Goal: Task Accomplishment & Management: Use online tool/utility

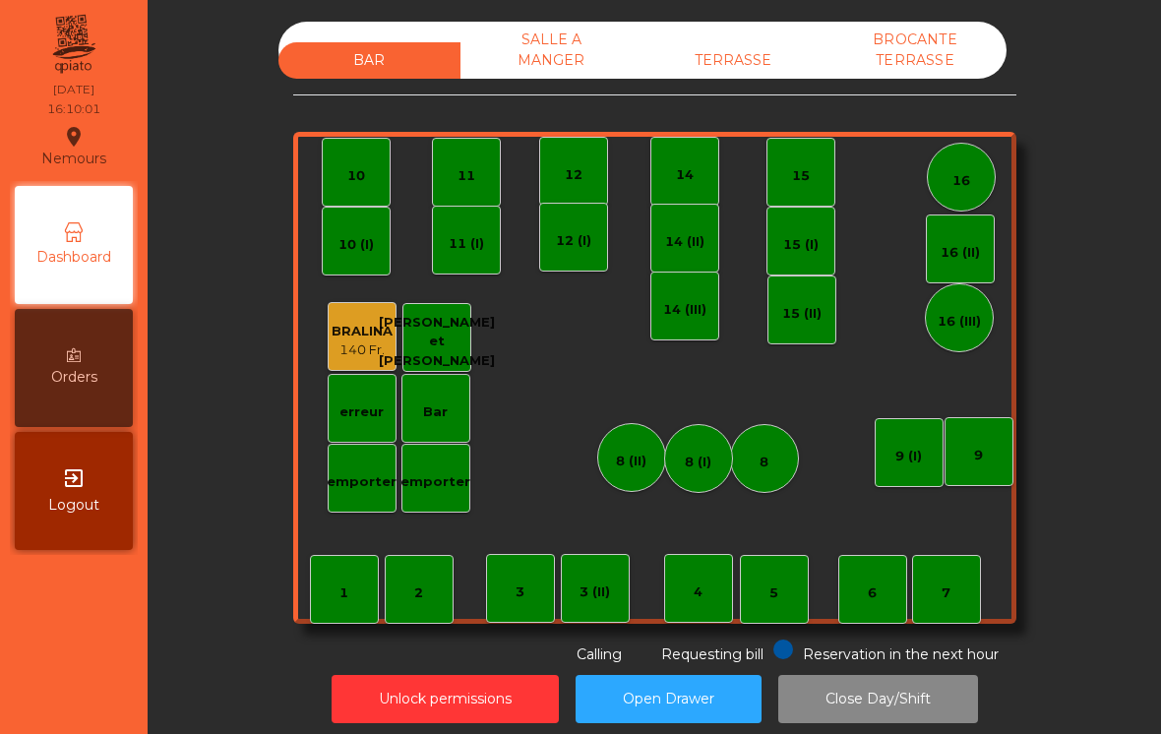
click at [743, 43] on div "TERRASSE" at bounding box center [733, 60] width 182 height 36
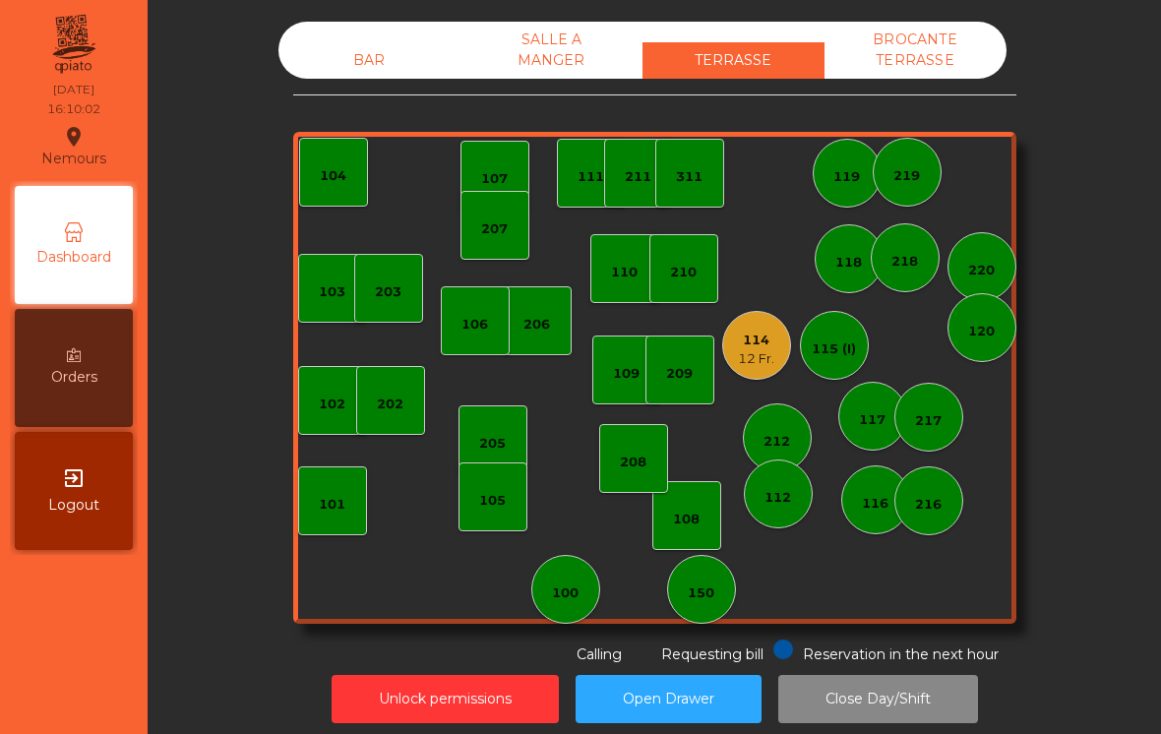
click at [750, 350] on div "12 Fr." at bounding box center [756, 359] width 36 height 20
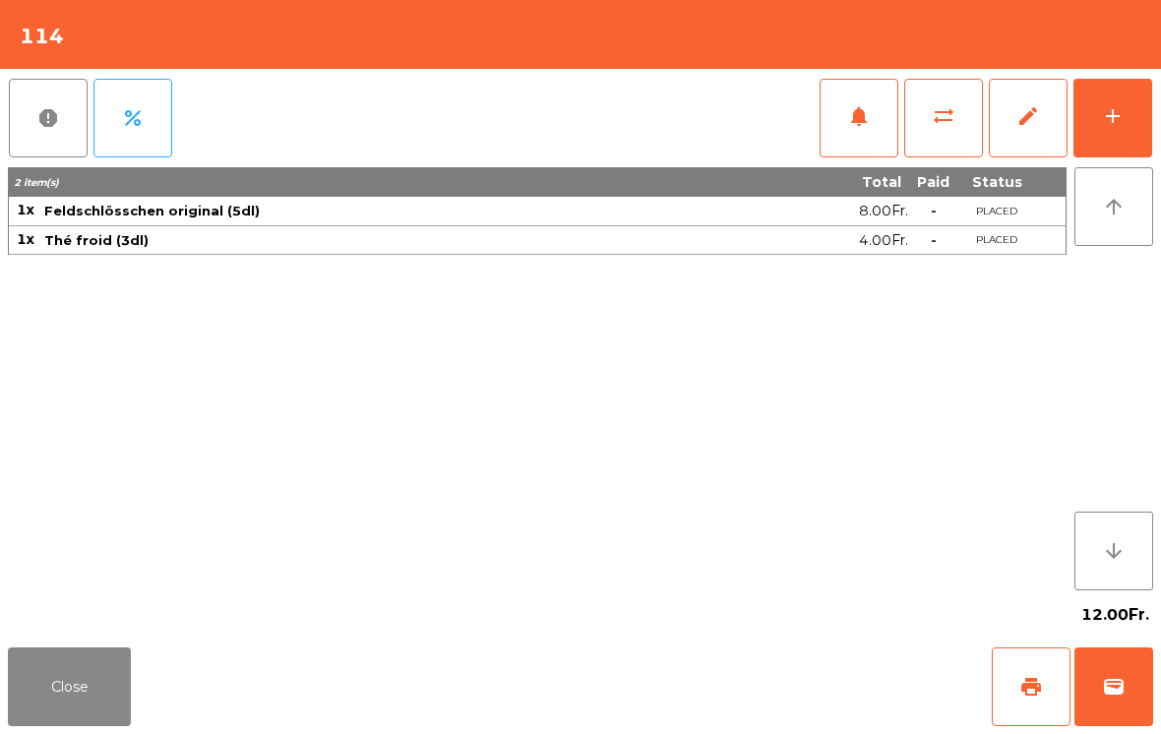
click at [1114, 685] on span "wallet" at bounding box center [1114, 687] width 24 height 24
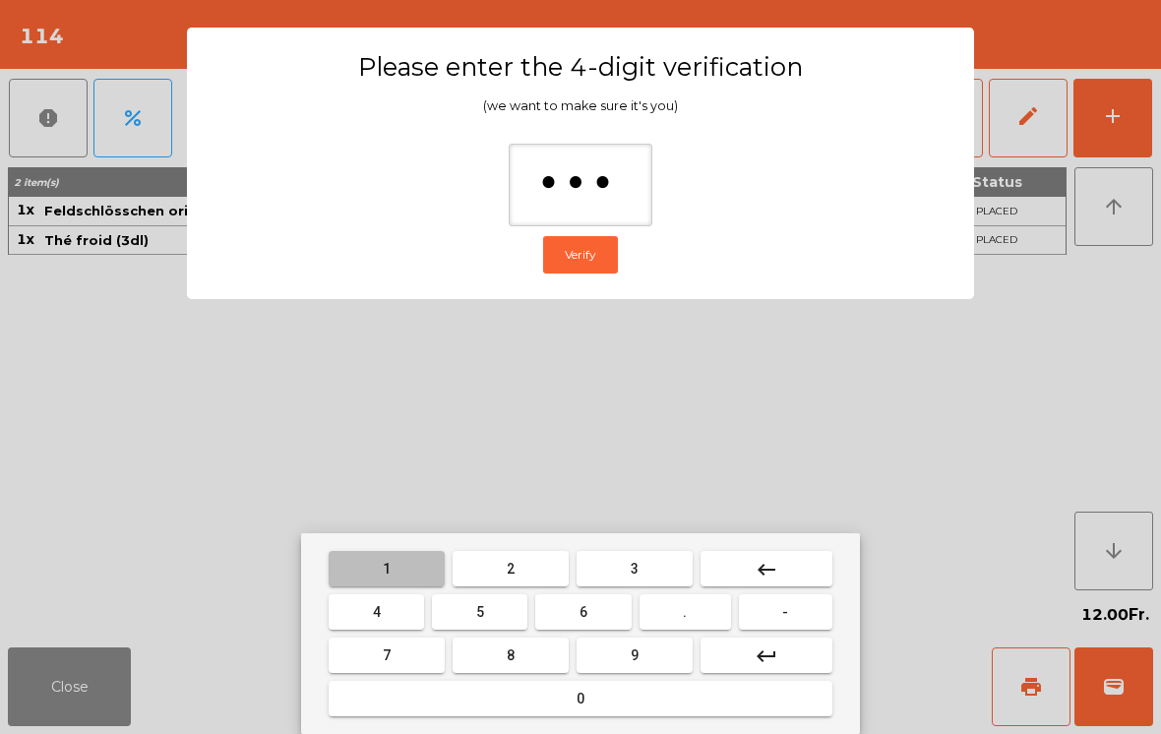
type input "****"
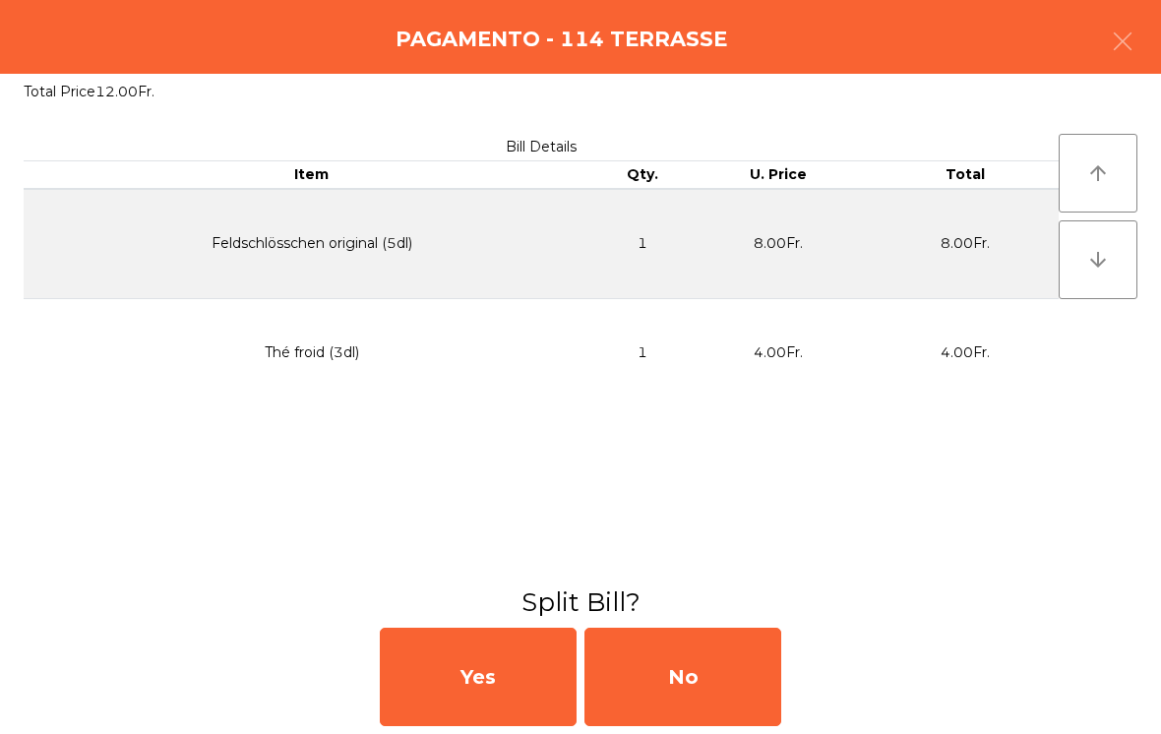
click at [684, 668] on div "No" at bounding box center [682, 677] width 197 height 98
click at [712, 669] on div "No" at bounding box center [682, 677] width 197 height 98
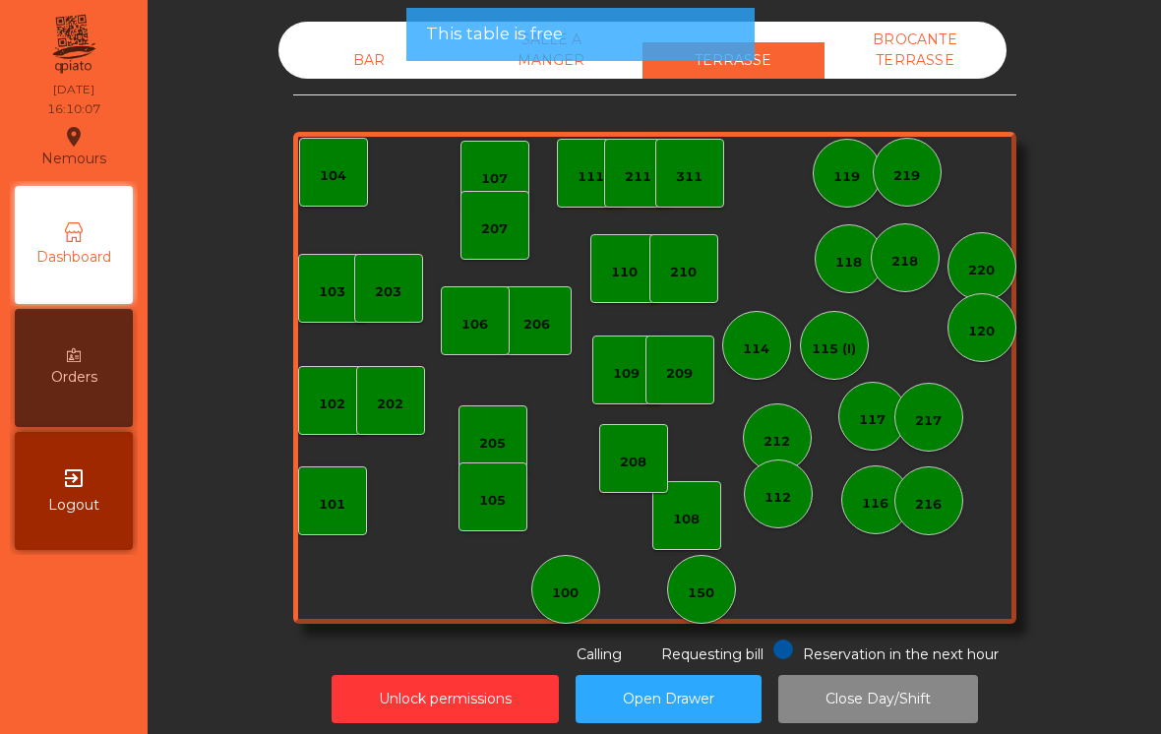
click at [532, 344] on div "206" at bounding box center [537, 320] width 69 height 69
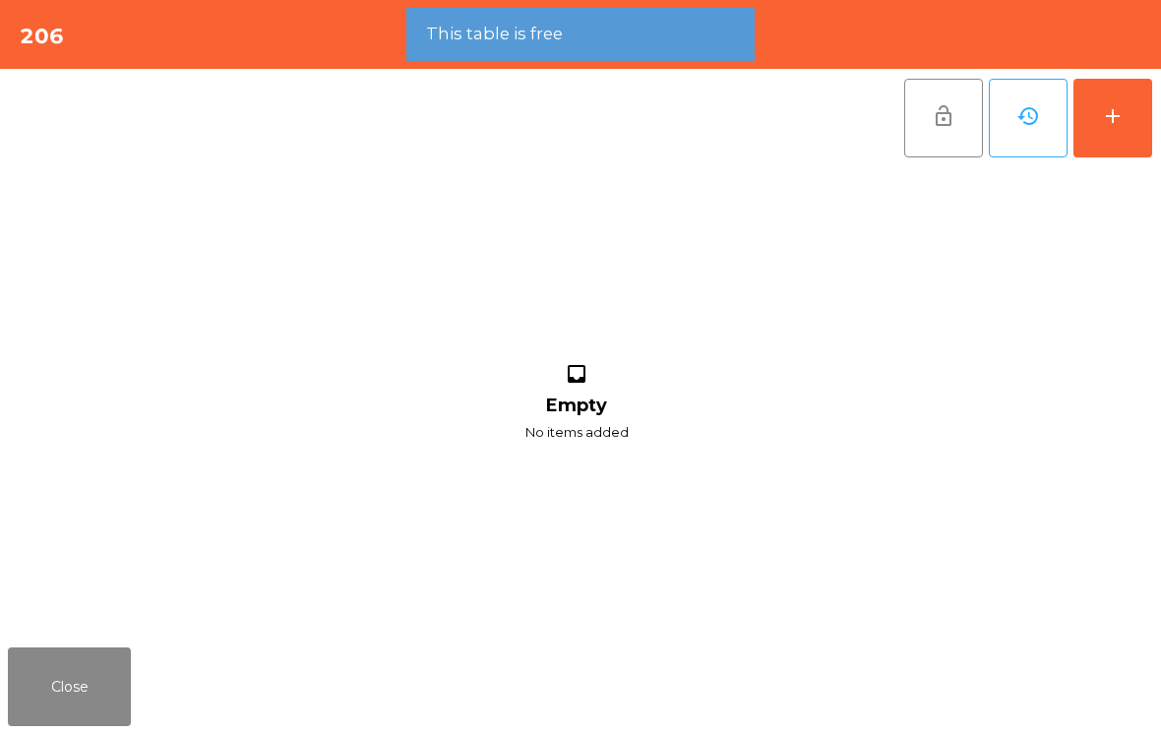
click at [1142, 129] on button "add" at bounding box center [1112, 118] width 79 height 79
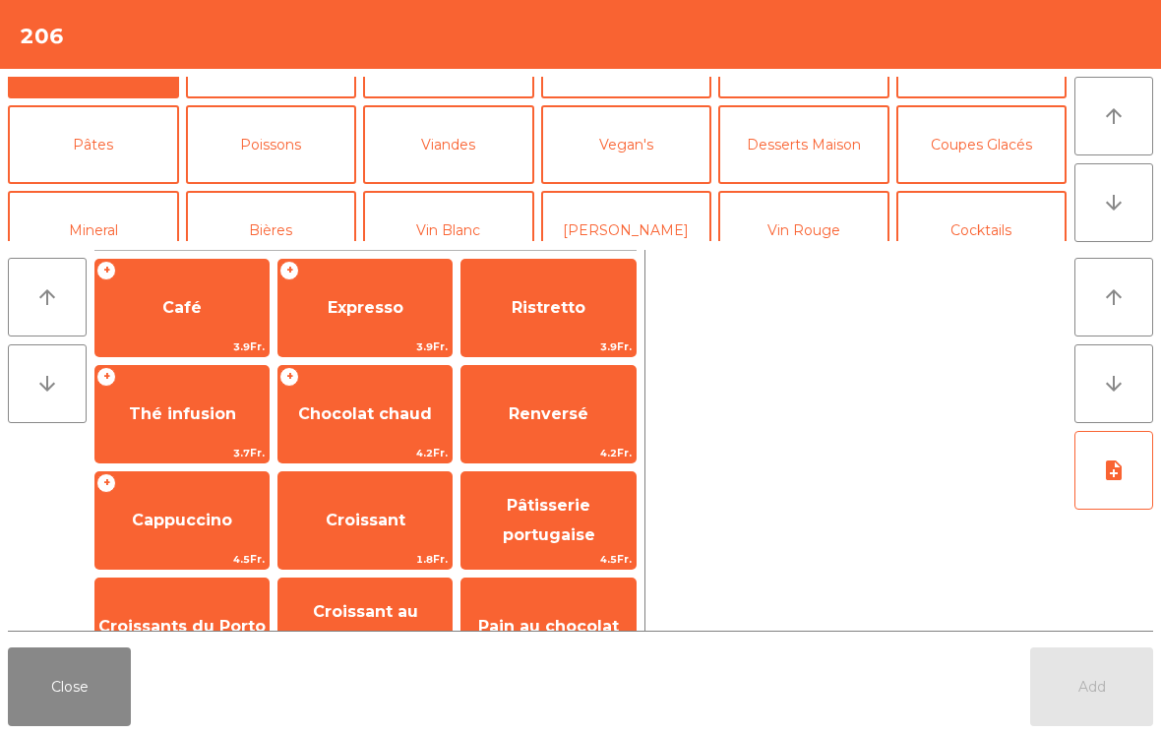
scroll to position [55, 0]
click at [980, 236] on button "Cocktails" at bounding box center [981, 232] width 171 height 79
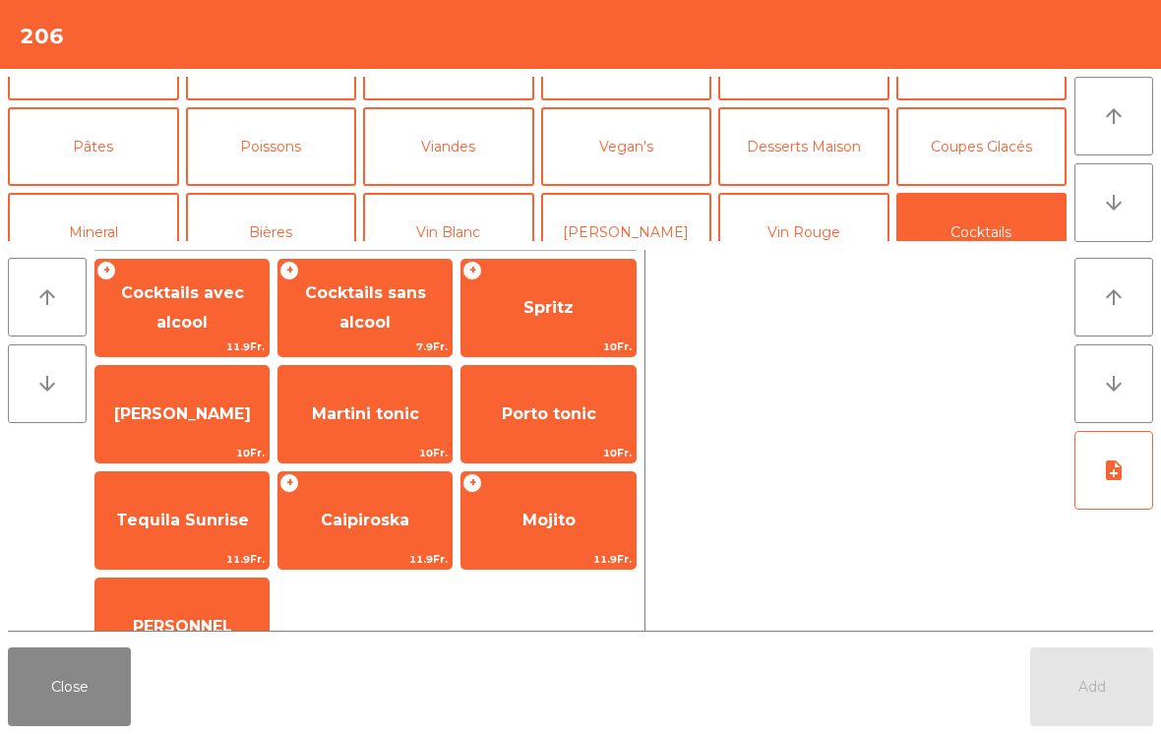
click at [576, 319] on span "Spritz" at bounding box center [547, 307] width 173 height 53
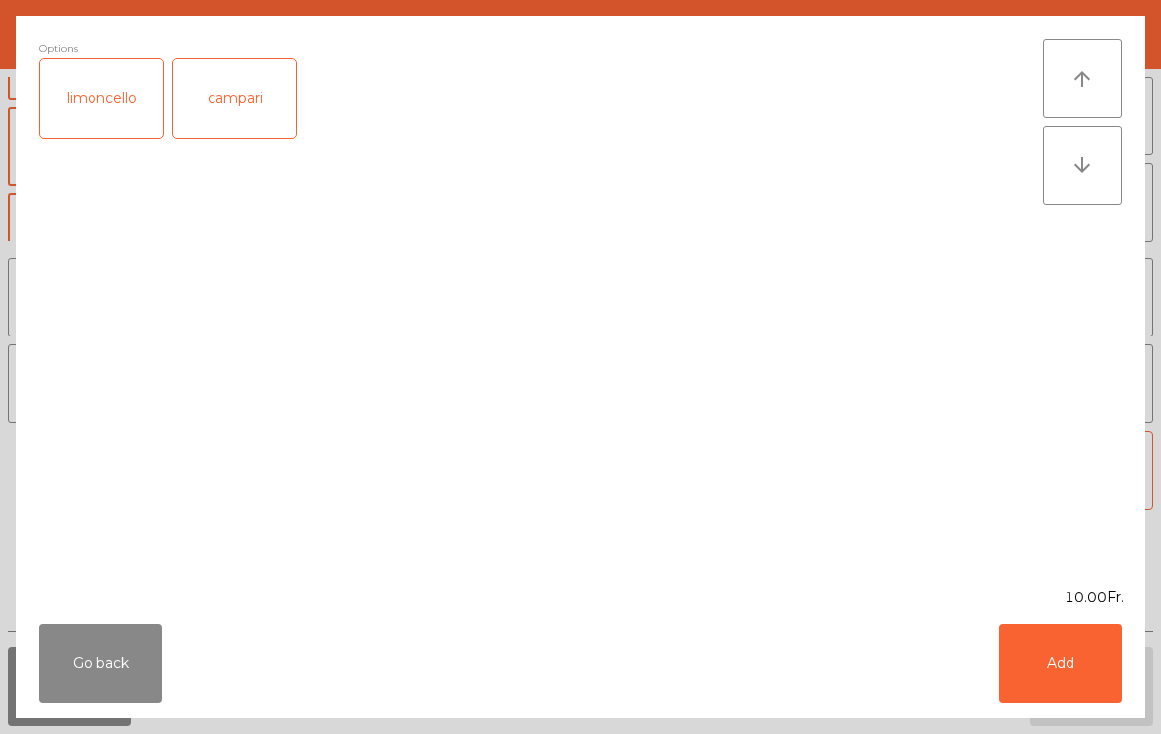
click at [1107, 665] on button "Add" at bounding box center [1060, 663] width 123 height 79
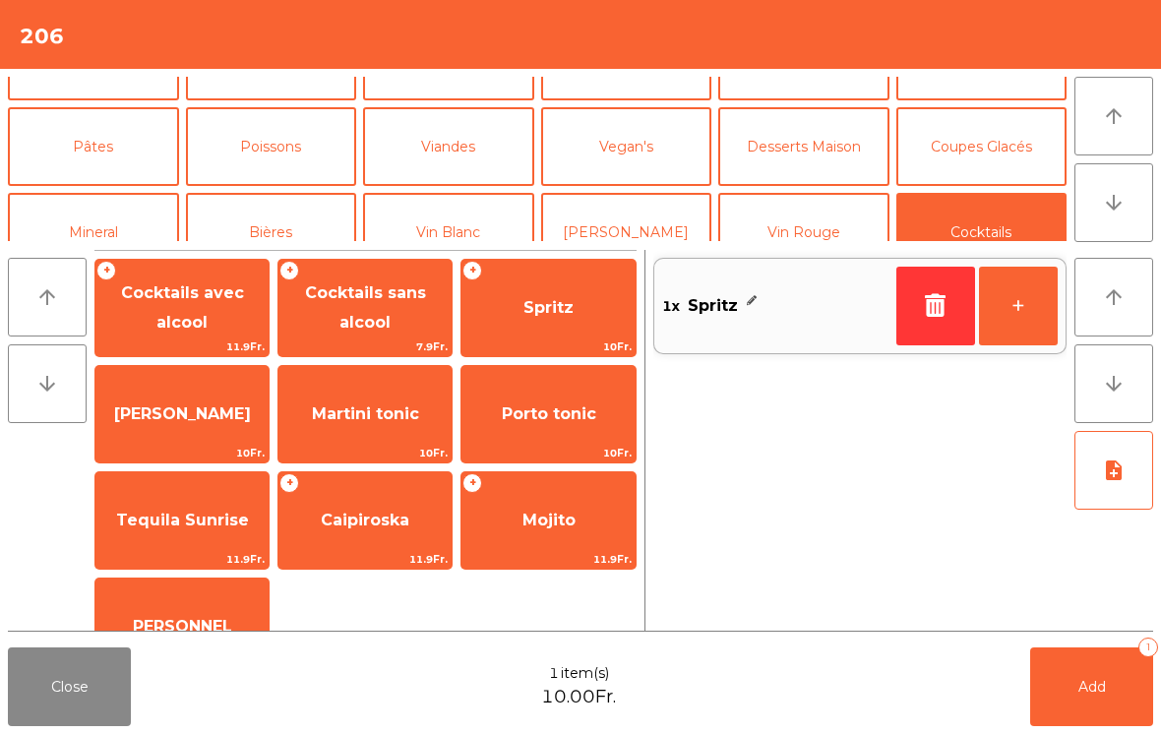
click at [1074, 643] on div "Close 1 item(s) 10.00Fr. Add 1" at bounding box center [580, 686] width 1161 height 94
click at [1106, 679] on button "Add 1" at bounding box center [1091, 686] width 123 height 79
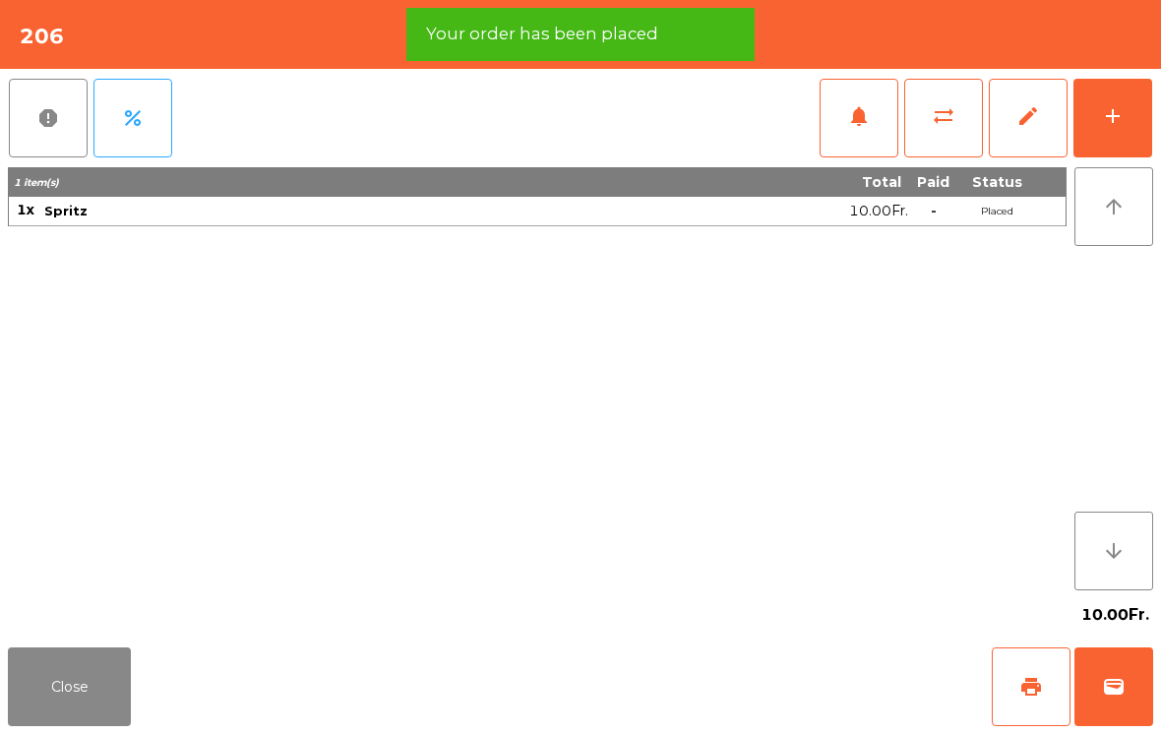
click at [68, 662] on button "Close" at bounding box center [69, 686] width 123 height 79
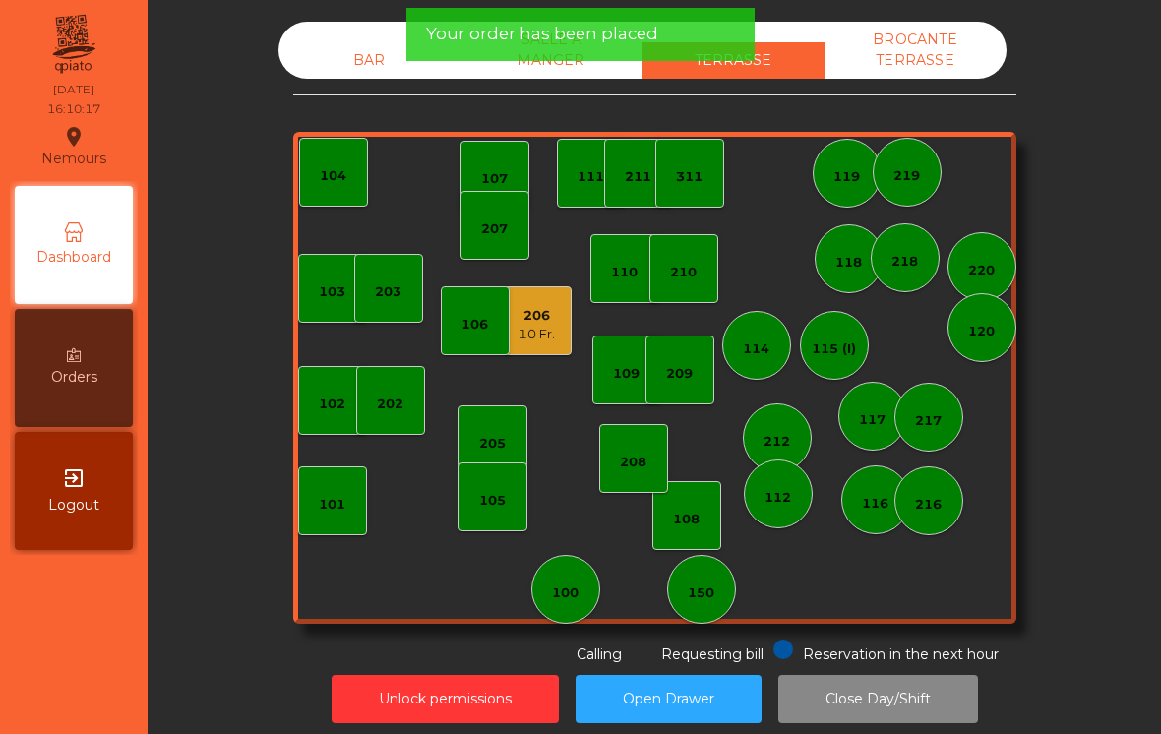
click at [345, 412] on div "102" at bounding box center [332, 404] width 27 height 20
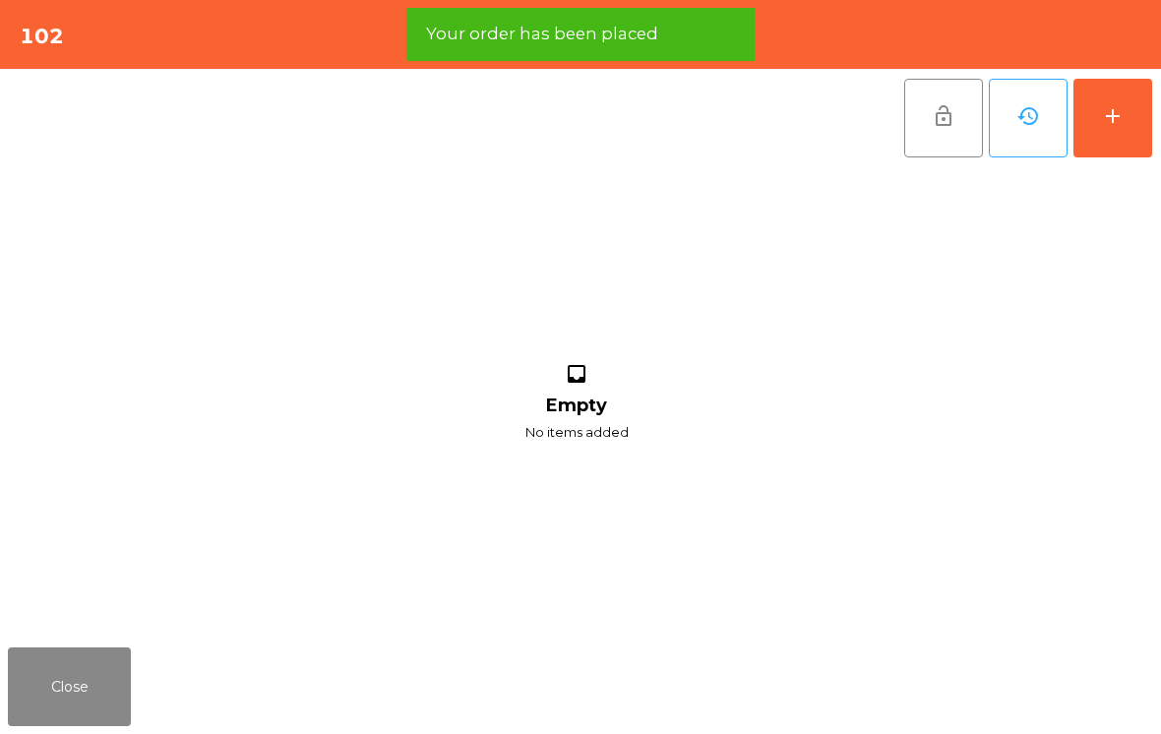
click at [55, 725] on button "Close" at bounding box center [69, 686] width 123 height 79
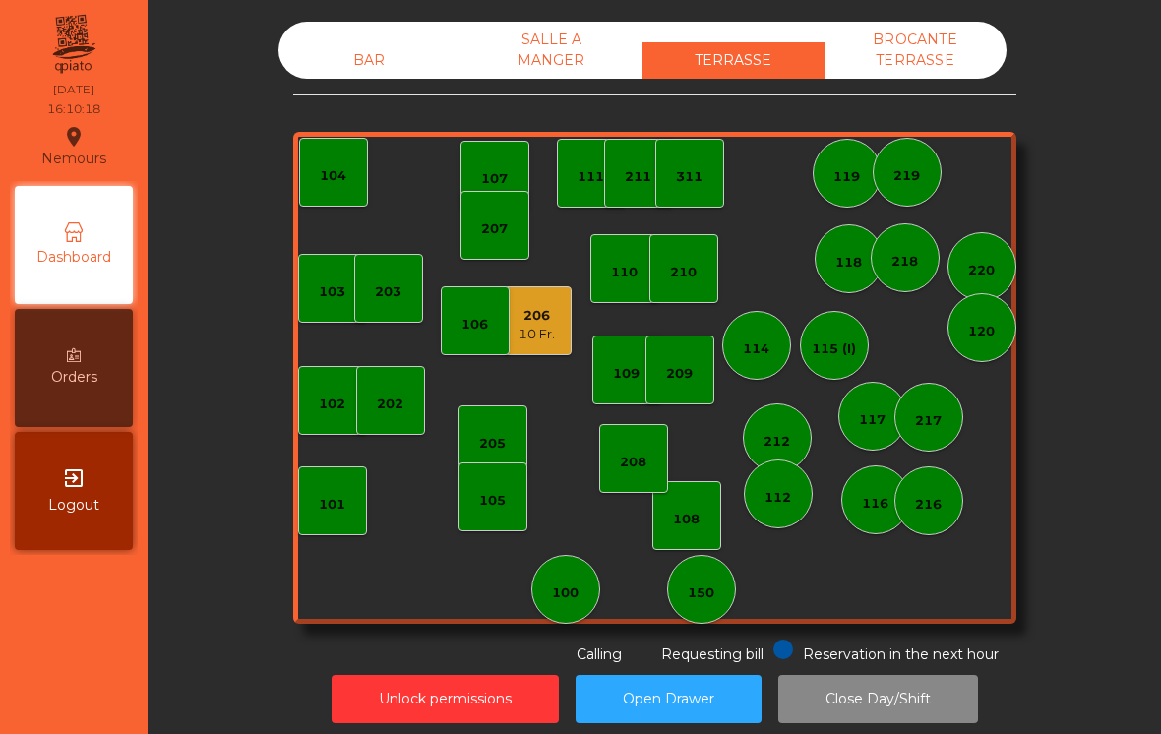
click at [334, 515] on div "101" at bounding box center [332, 500] width 69 height 69
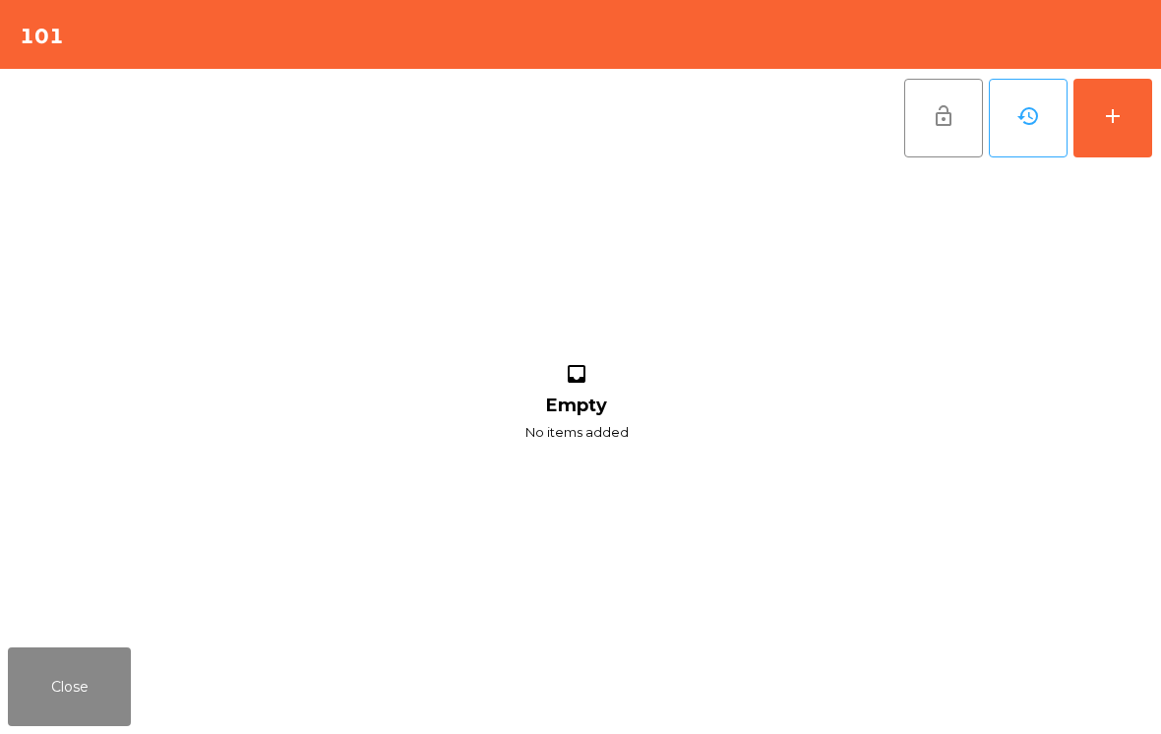
click at [1122, 140] on button "add" at bounding box center [1112, 118] width 79 height 79
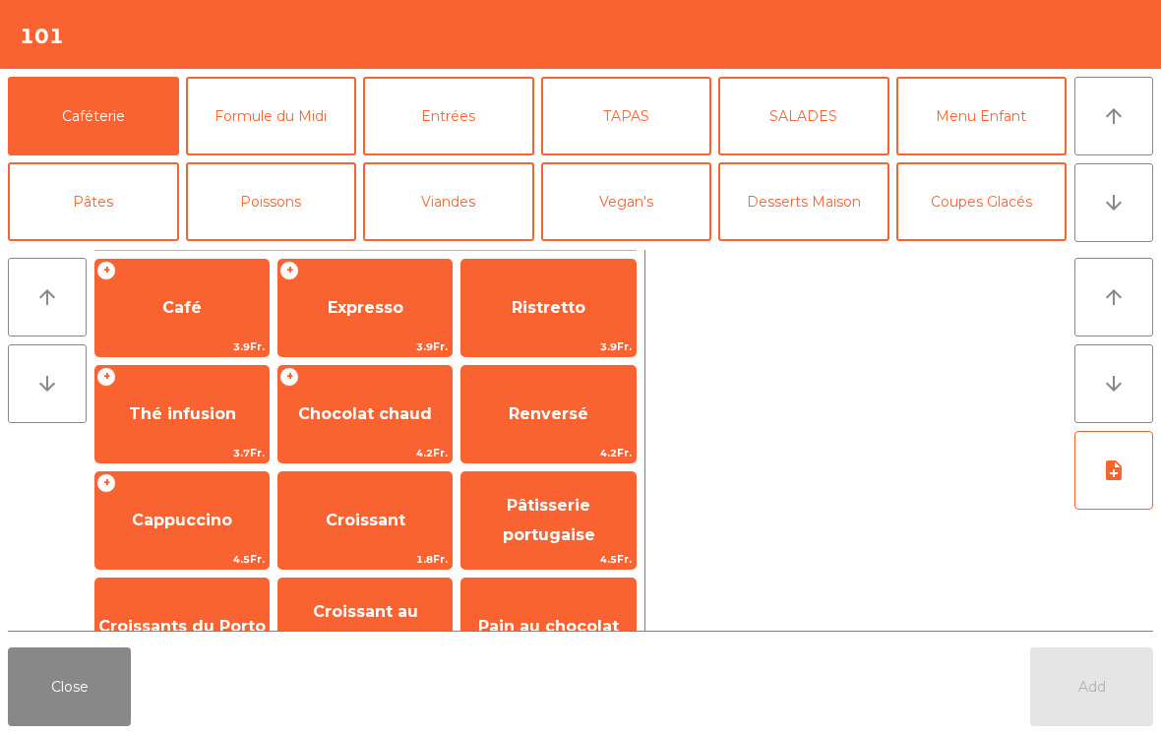
scroll to position [14, 0]
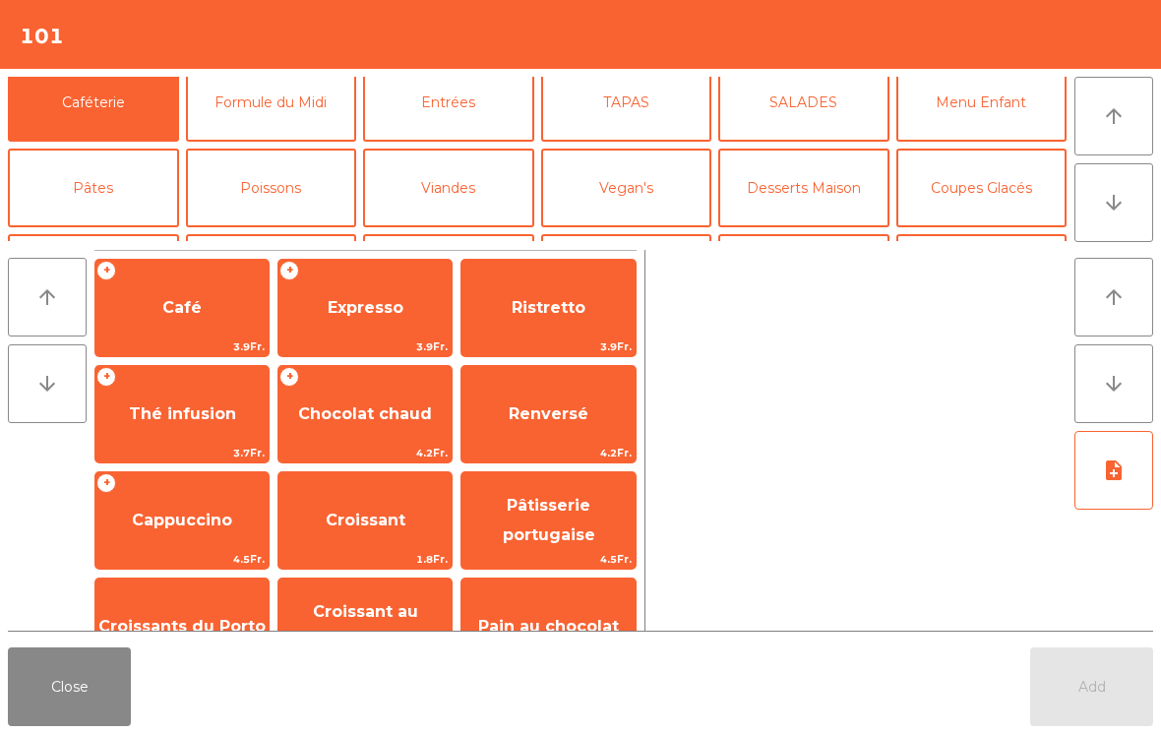
click at [1009, 190] on button "Coupes Glacés" at bounding box center [981, 188] width 171 height 79
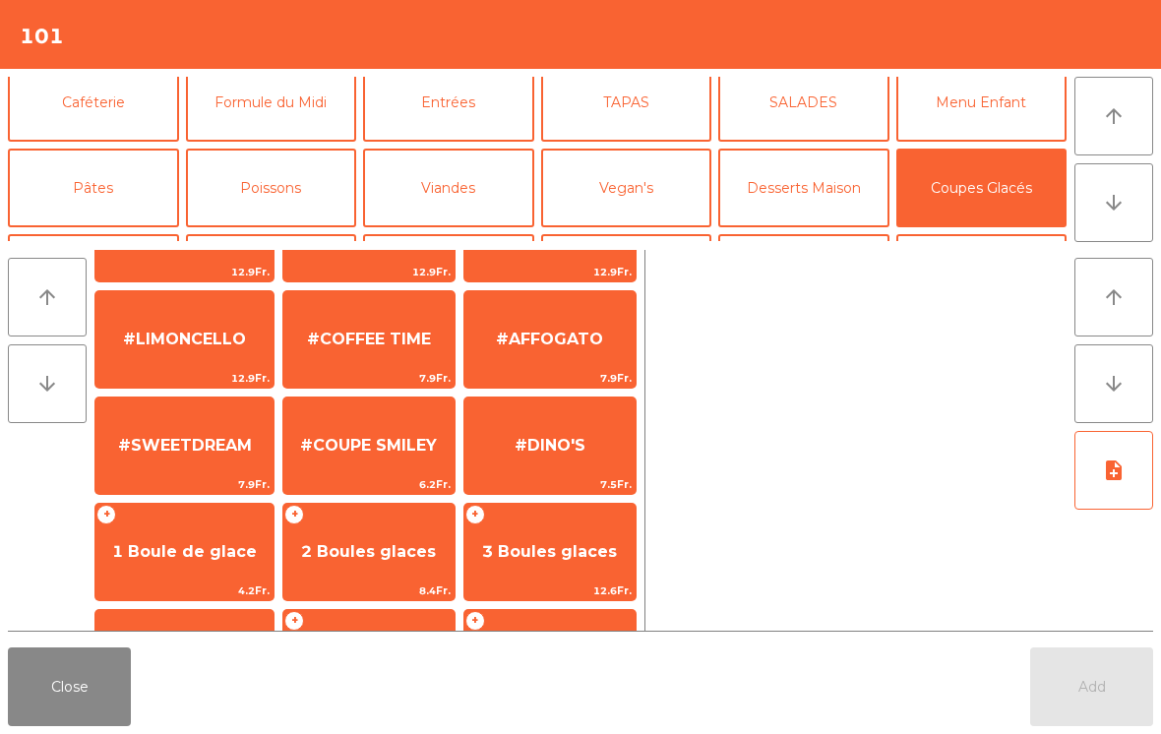
scroll to position [288, 0]
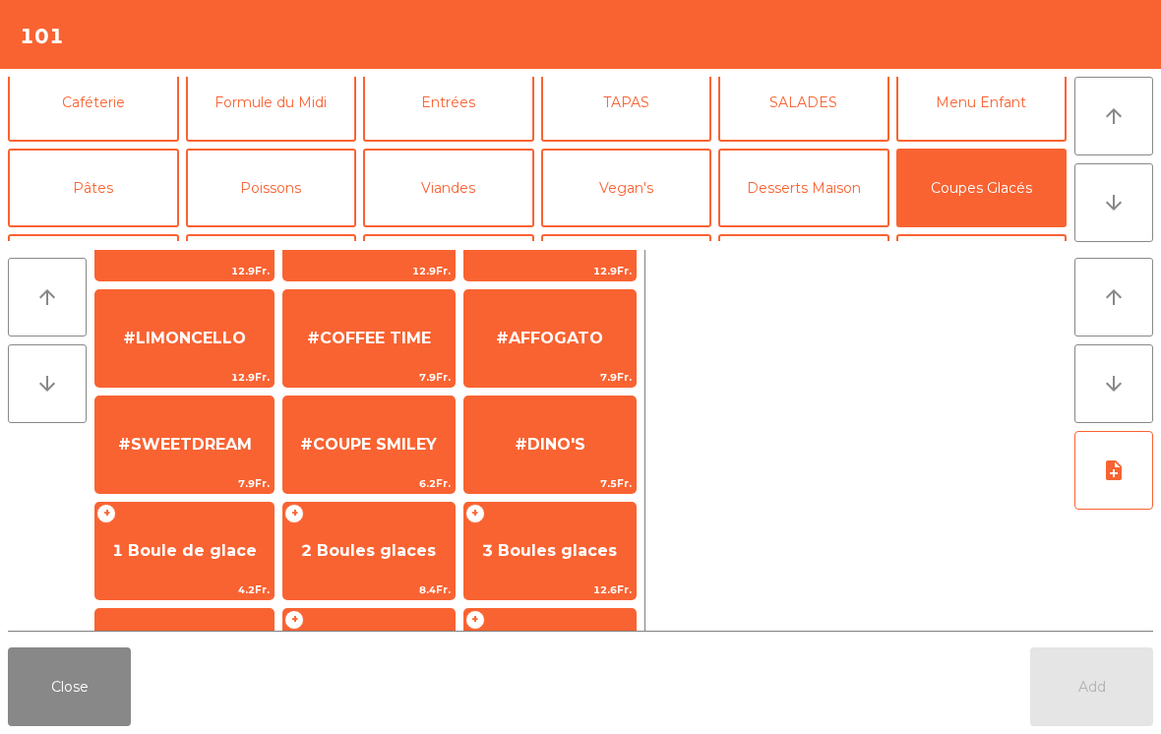
click at [395, 329] on span "#COFFEE TIME" at bounding box center [369, 338] width 124 height 19
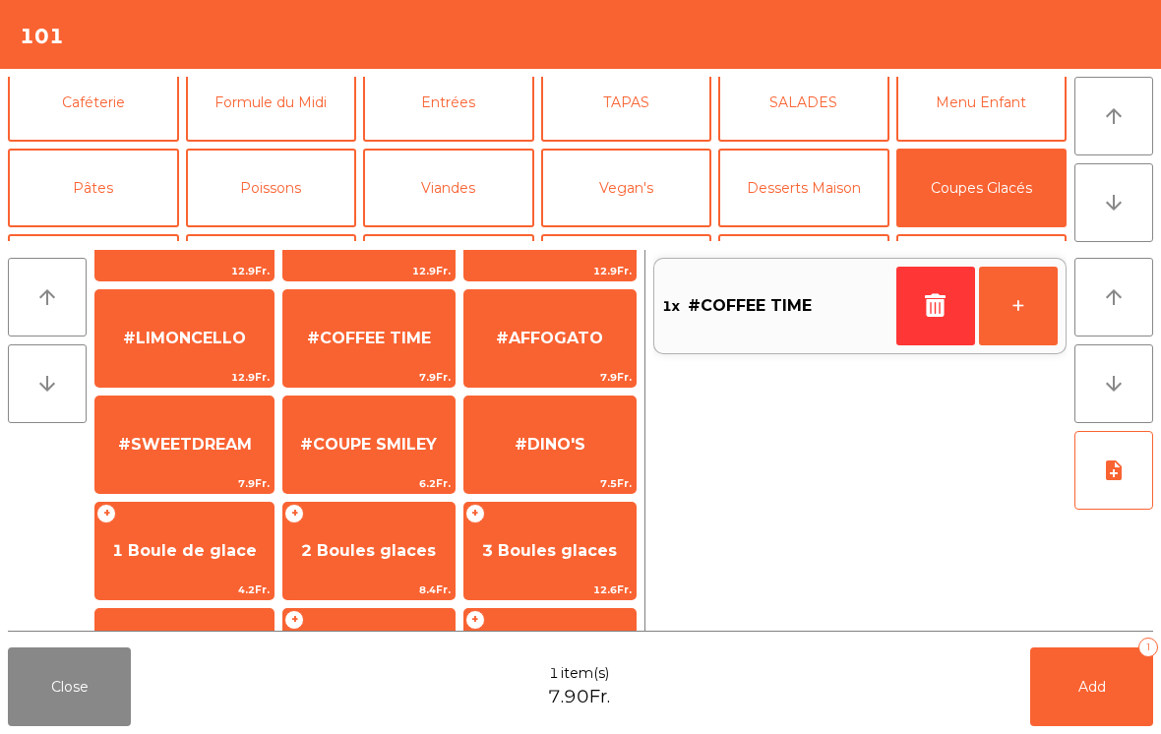
click at [1025, 296] on button "+" at bounding box center [1018, 306] width 79 height 79
click at [1051, 723] on button "Add 2" at bounding box center [1091, 686] width 123 height 79
